Goal: Information Seeking & Learning: Learn about a topic

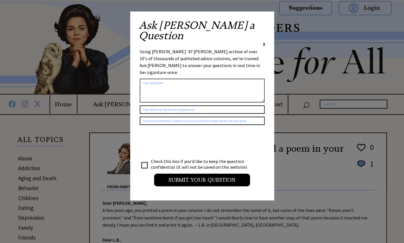
click at [264, 41] on span "X" at bounding box center [264, 44] width 3 height 6
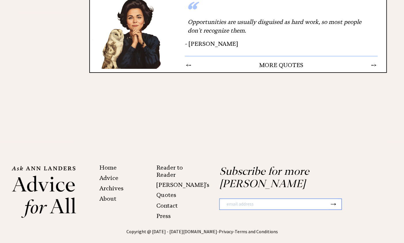
scroll to position [774, 0]
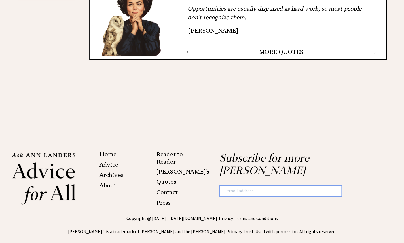
click at [107, 177] on link "Archives" at bounding box center [111, 175] width 24 height 7
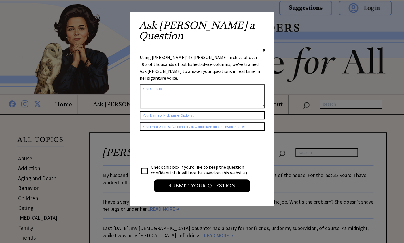
click at [258, 27] on div "Ask [PERSON_NAME] a Question X" at bounding box center [202, 36] width 127 height 33
click at [262, 24] on div "Ask [PERSON_NAME] a Question X" at bounding box center [202, 36] width 127 height 33
click at [265, 47] on span "X" at bounding box center [264, 50] width 3 height 6
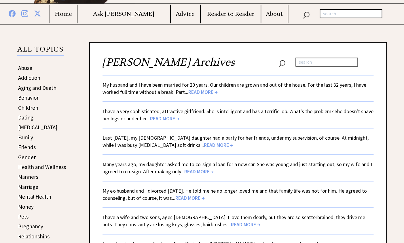
scroll to position [111, 0]
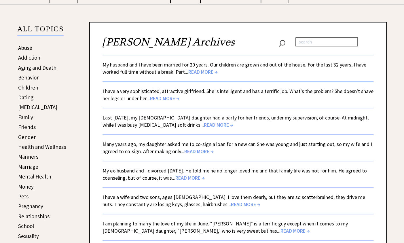
click at [207, 73] on span "READ MORE →" at bounding box center [202, 72] width 29 height 7
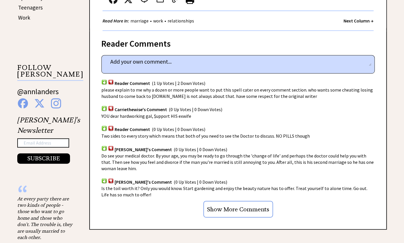
scroll to position [360, 0]
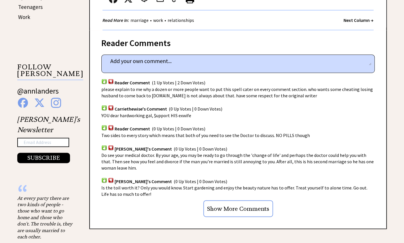
click at [226, 213] on input "Show More Comments" at bounding box center [238, 208] width 70 height 17
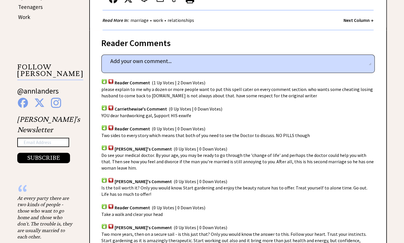
click at [242, 209] on div "Reader Comment (0 Up Votes | 0 Down Votes)" at bounding box center [237, 204] width 273 height 14
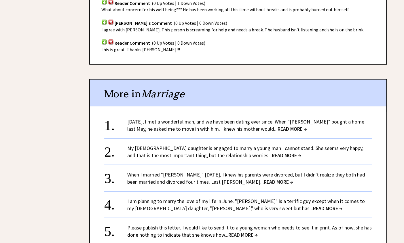
scroll to position [1189, 0]
